Goal: Navigation & Orientation: Find specific page/section

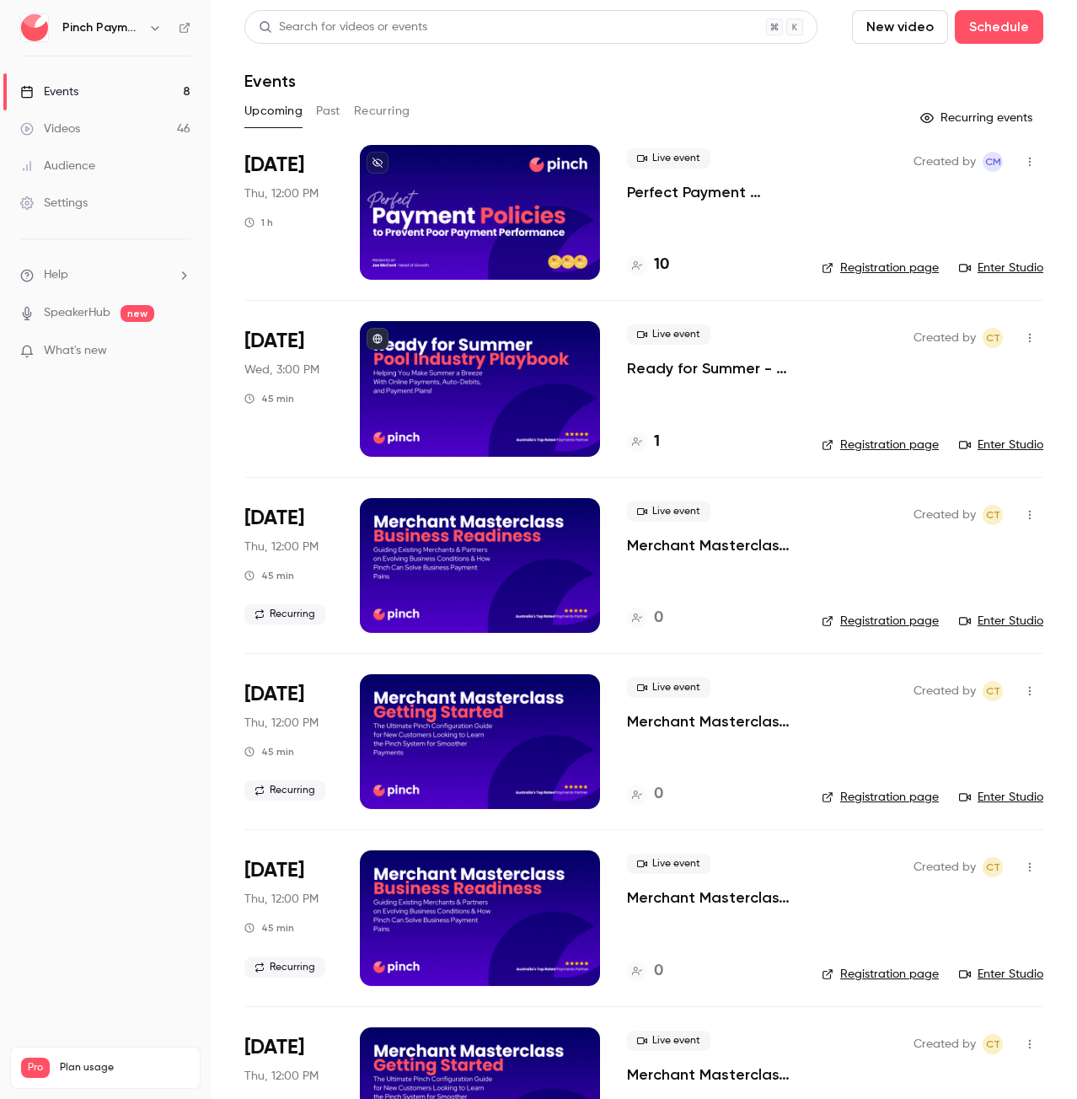
click at [327, 105] on button "Past" at bounding box center [328, 111] width 24 height 27
click at [382, 114] on button "Recurring" at bounding box center [382, 111] width 56 height 27
